Goal: Transaction & Acquisition: Purchase product/service

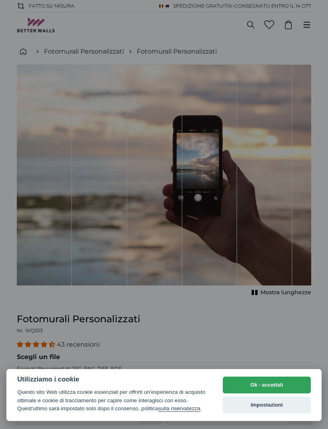
click at [261, 378] on button "Ok - accettali" at bounding box center [267, 385] width 88 height 17
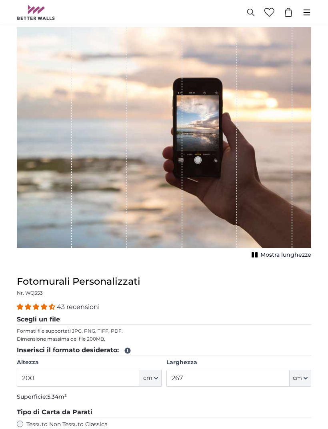
scroll to position [38, 0]
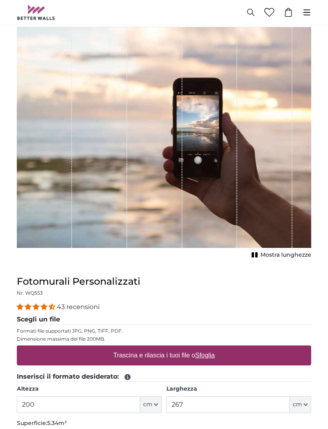
click at [257, 193] on div "1 of 1" at bounding box center [264, 137] width 55 height 221
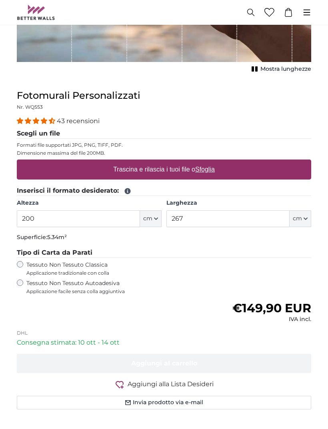
scroll to position [223, 0]
click at [62, 288] on span "Applicazione facile senza colla aggiuntiva" at bounding box center [121, 291] width 191 height 6
click at [46, 265] on label "Tessuto Non Tessuto Classica Applicazione tradizionale con colla" at bounding box center [108, 268] width 164 height 15
click at [156, 219] on icon "button" at bounding box center [156, 219] width 4 height 4
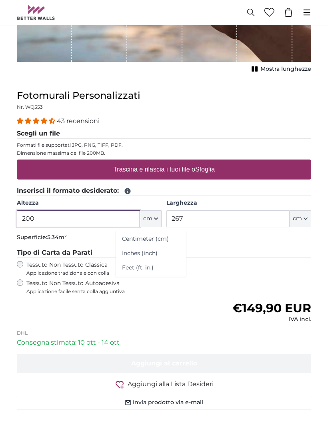
click at [83, 220] on input "200" at bounding box center [78, 218] width 123 height 17
type input "2"
type input "100"
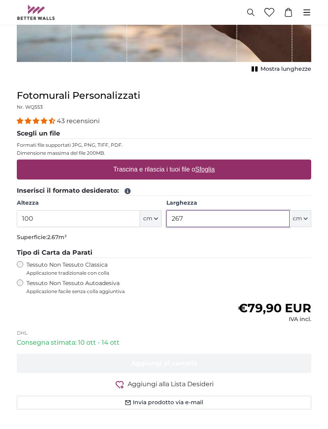
click at [211, 220] on input "267" at bounding box center [227, 218] width 123 height 17
type input "2"
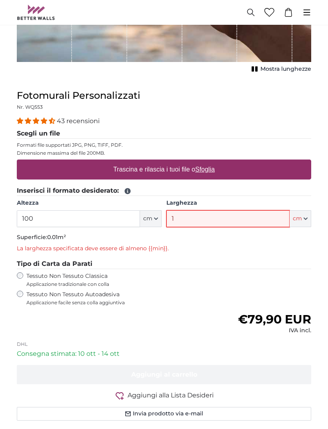
type input "1"
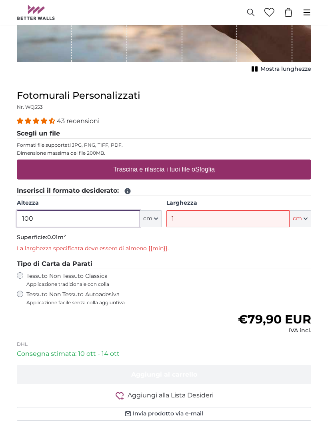
click at [50, 221] on input "100" at bounding box center [78, 218] width 123 height 17
type input "150"
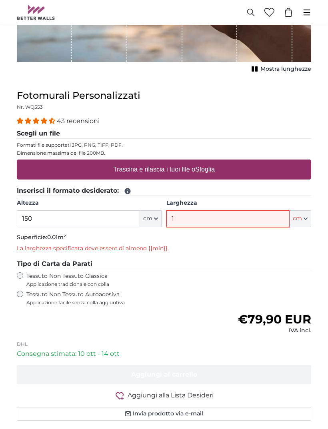
click at [209, 216] on input "1" at bounding box center [227, 218] width 123 height 17
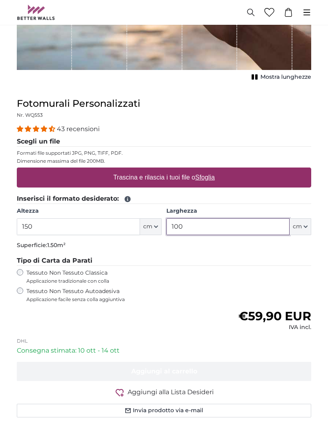
scroll to position [215, 0]
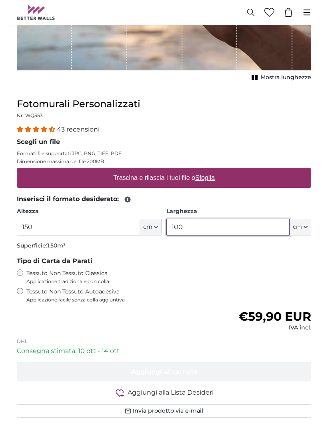
type input "100"
click at [210, 179] on u "Sfoglia" at bounding box center [205, 177] width 20 height 7
click at [210, 170] on input "Trascina e rilascia i tuoi file o Sfoglia" at bounding box center [164, 169] width 294 height 2
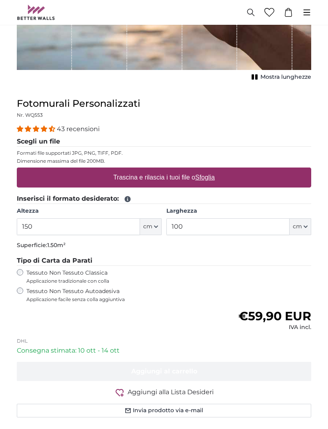
type input "**********"
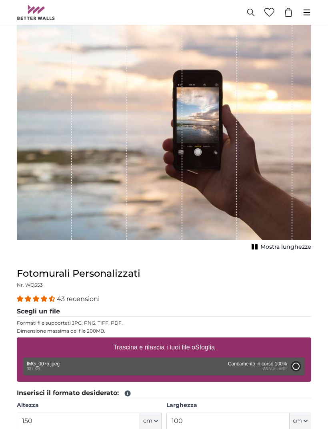
scroll to position [45, 0]
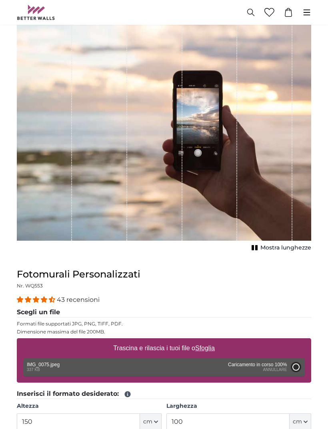
type input "71"
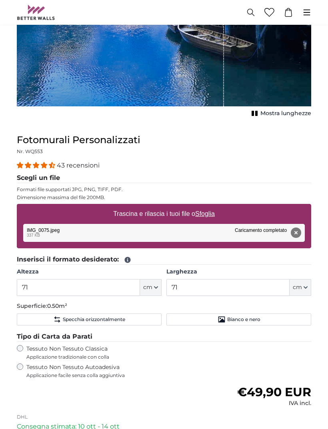
scroll to position [254, 0]
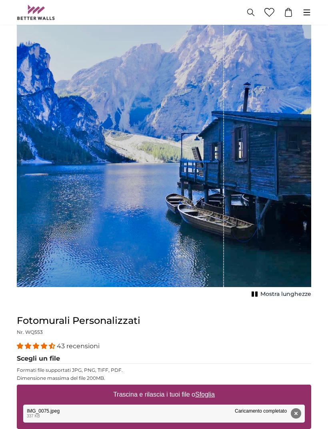
scroll to position [47, 0]
